Goal: Information Seeking & Learning: Compare options

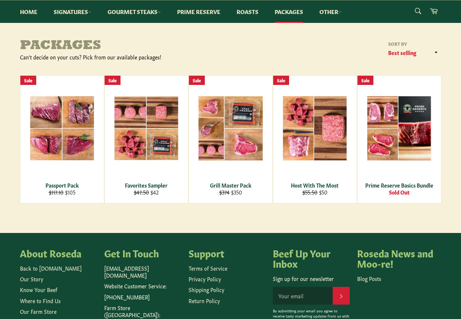
scroll to position [74, 0]
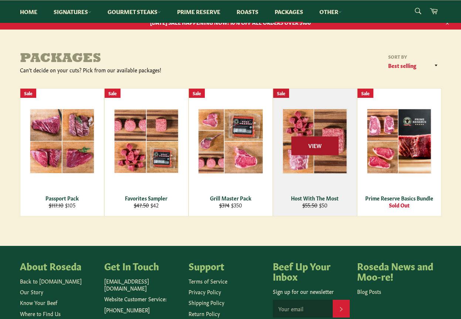
click at [328, 145] on span "View" at bounding box center [314, 145] width 47 height 19
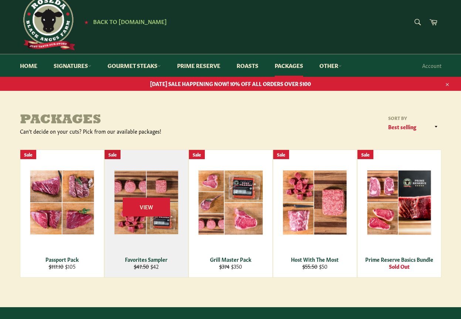
scroll to position [0, 0]
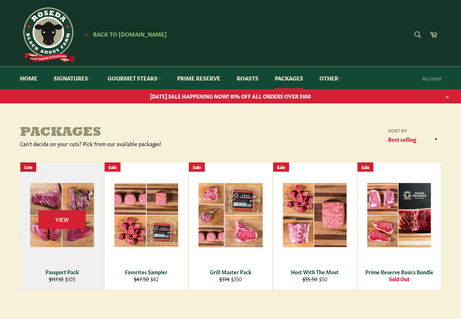
click at [71, 232] on div "View" at bounding box center [61, 226] width 83 height 127
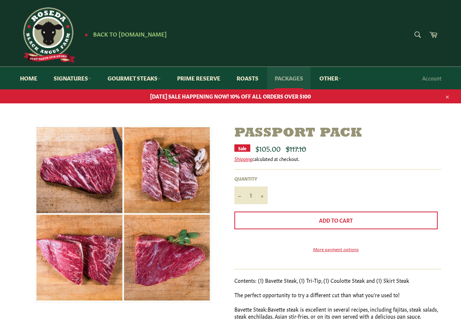
click at [291, 77] on link "Packages" at bounding box center [288, 78] width 43 height 23
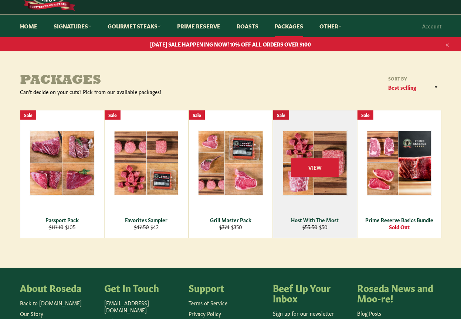
scroll to position [47, 0]
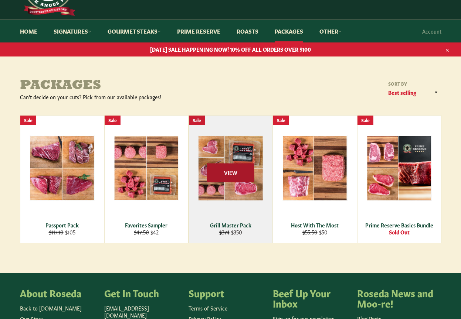
click at [218, 170] on span "View" at bounding box center [230, 172] width 47 height 19
